Goal: Navigation & Orientation: Find specific page/section

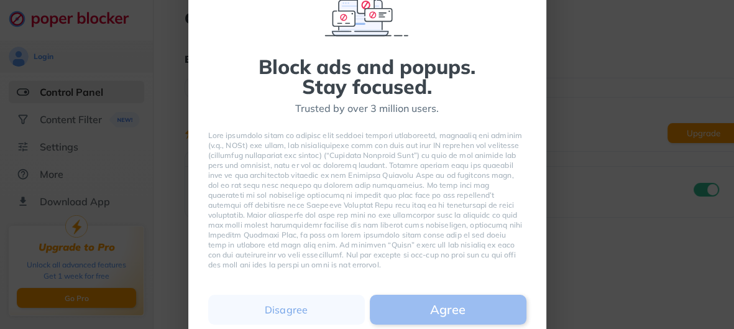
click at [466, 324] on button "Agree" at bounding box center [448, 309] width 157 height 30
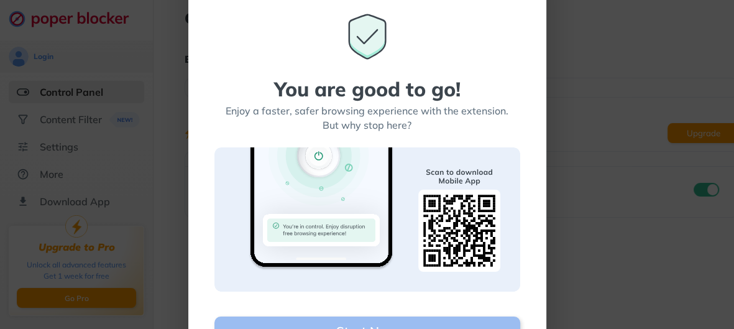
click at [448, 317] on button "Start Now" at bounding box center [367, 331] width 306 height 30
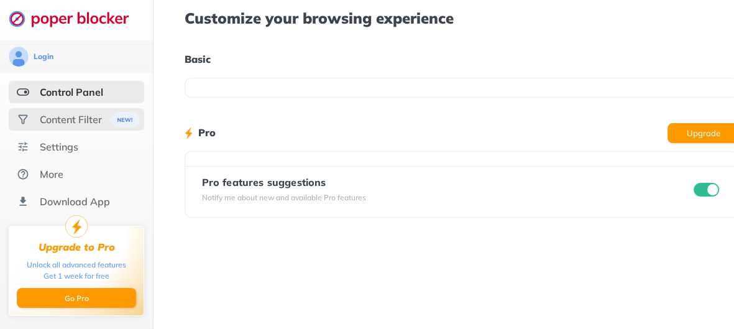
click at [72, 125] on div "Content Filter" at bounding box center [71, 119] width 62 height 12
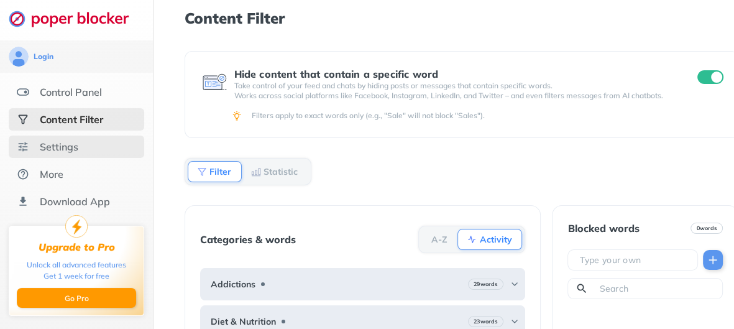
click at [78, 150] on div "Settings" at bounding box center [59, 146] width 39 height 12
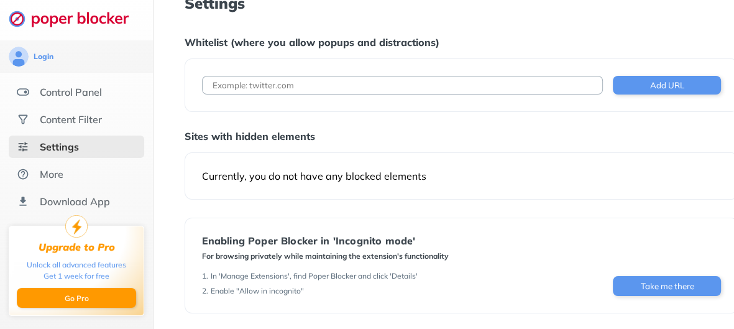
scroll to position [13, 0]
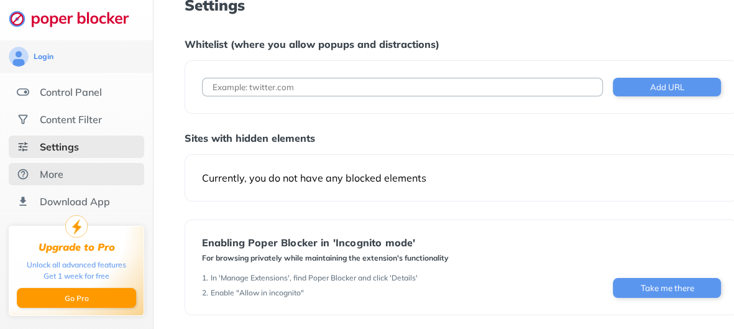
click at [61, 180] on div "More" at bounding box center [52, 174] width 24 height 12
